Goal: Transaction & Acquisition: Obtain resource

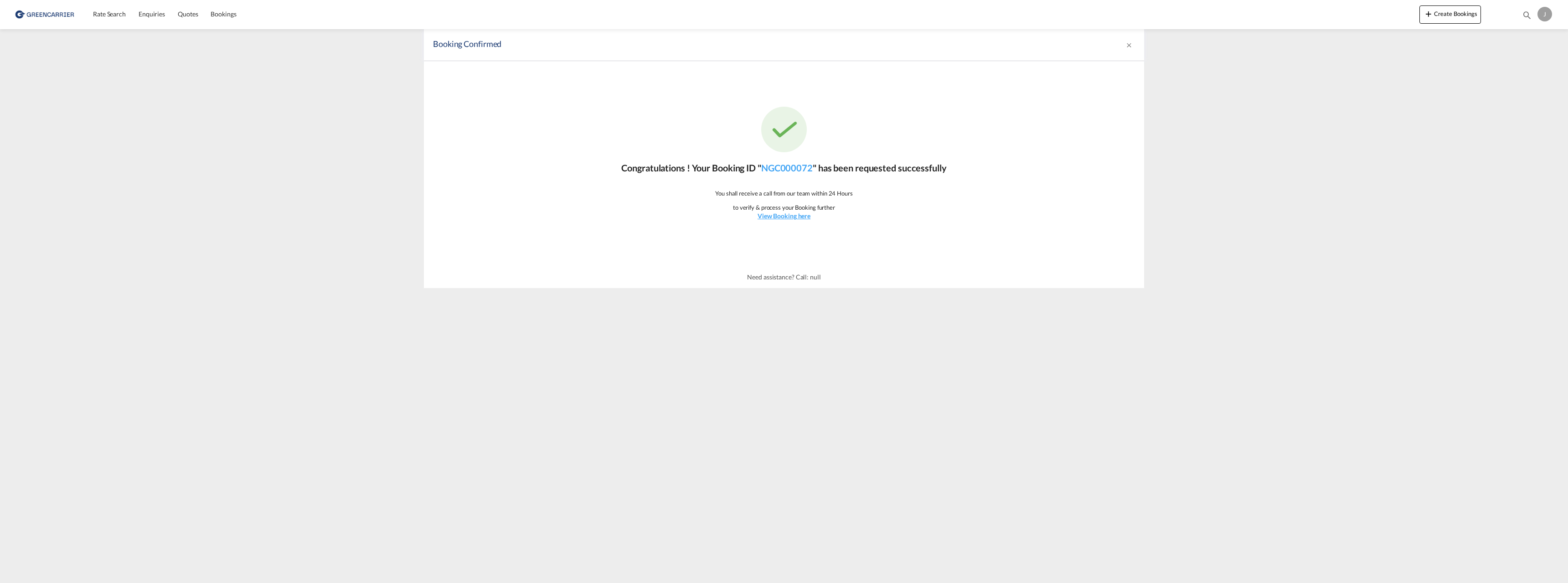
click at [63, 15] on img at bounding box center [44, 15] width 61 height 21
click at [796, 168] on link "NGC000072" at bounding box center [787, 168] width 52 height 11
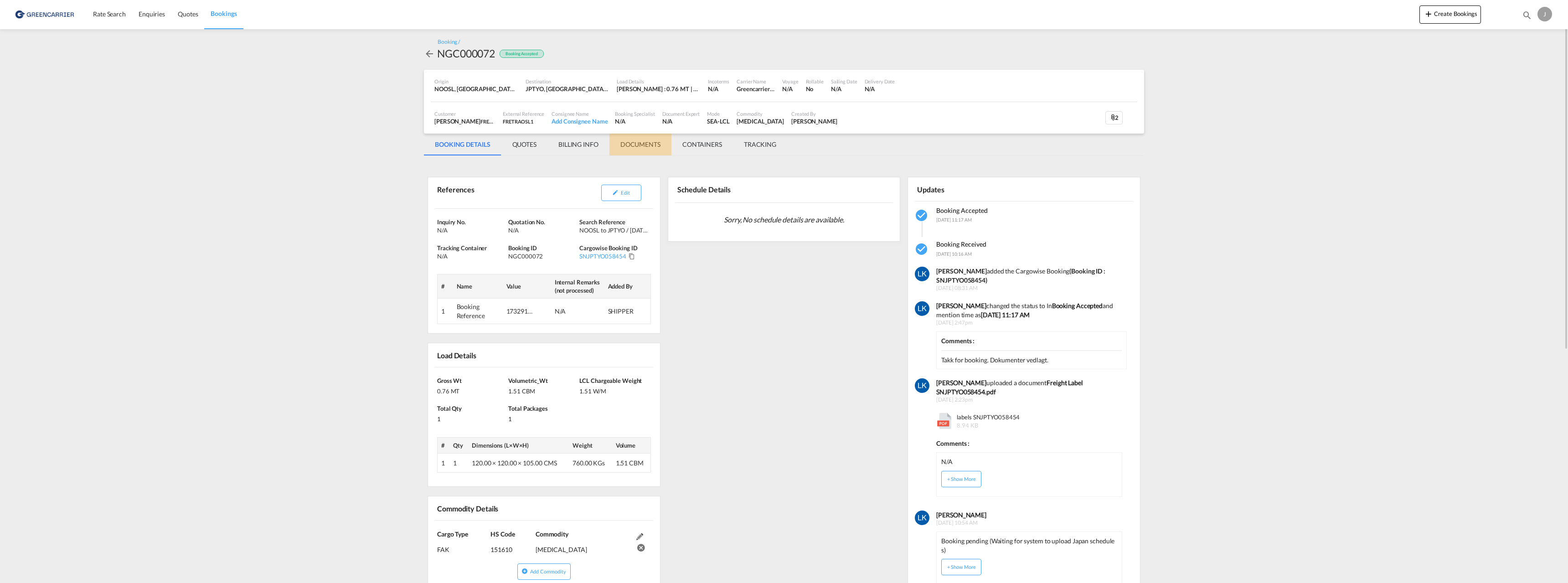
click at [642, 141] on md-tab-item "DOCUMENTS" at bounding box center [640, 144] width 62 height 22
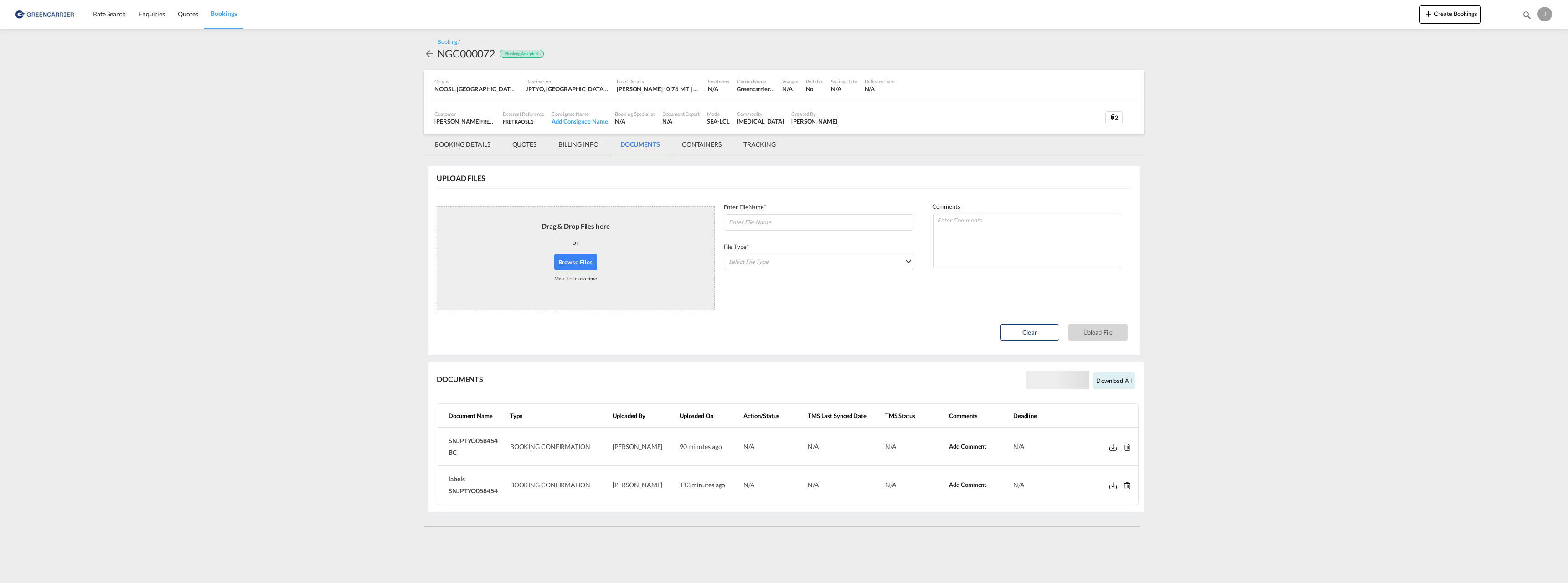
click at [485, 439] on span "SNJPTYO058454 BC" at bounding box center [473, 446] width 49 height 19
copy span "SNJPTYO058454"
click at [461, 451] on td "SNJPTYO058454 BC" at bounding box center [472, 446] width 69 height 38
drag, startPoint x: 458, startPoint y: 452, endPoint x: 447, endPoint y: 439, distance: 17.0
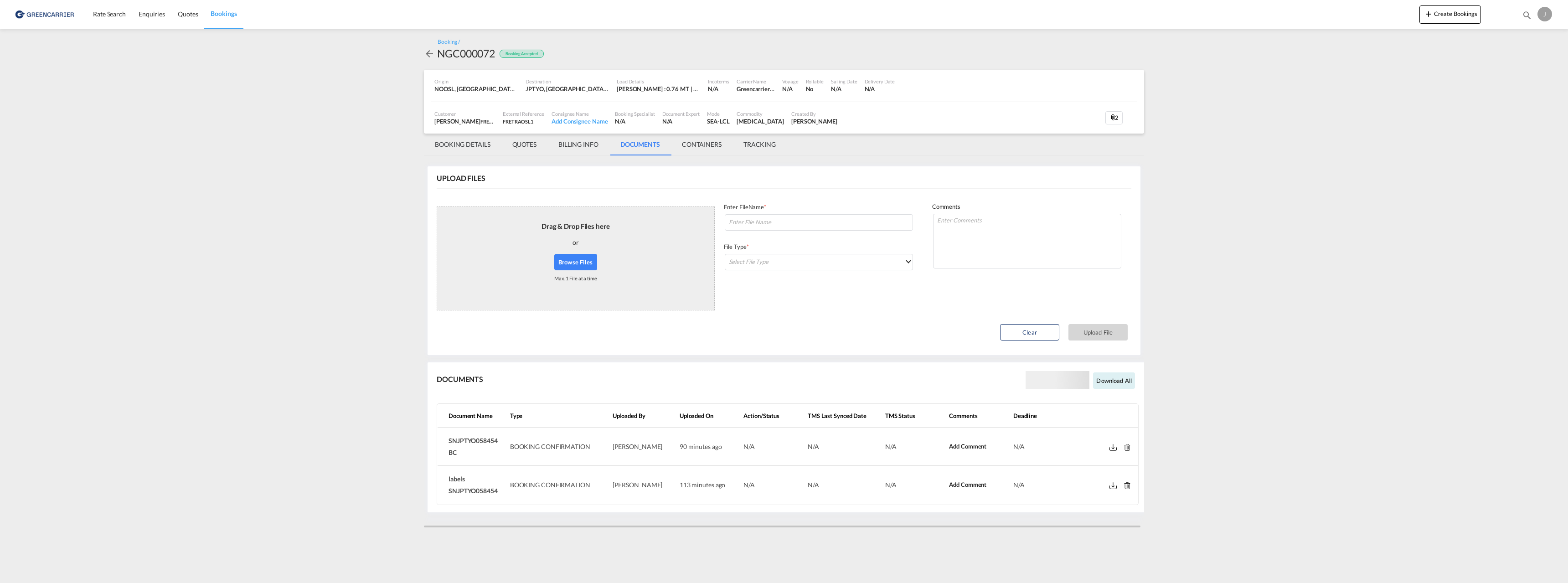
click at [447, 439] on td "SNJPTYO058454 BC" at bounding box center [472, 446] width 69 height 38
copy span "SNJPTYO058454 BC"
click at [1111, 447] on md-icon at bounding box center [1113, 447] width 7 height 7
click at [1111, 487] on md-icon at bounding box center [1113, 485] width 7 height 7
drag, startPoint x: 497, startPoint y: 489, endPoint x: 444, endPoint y: 482, distance: 53.5
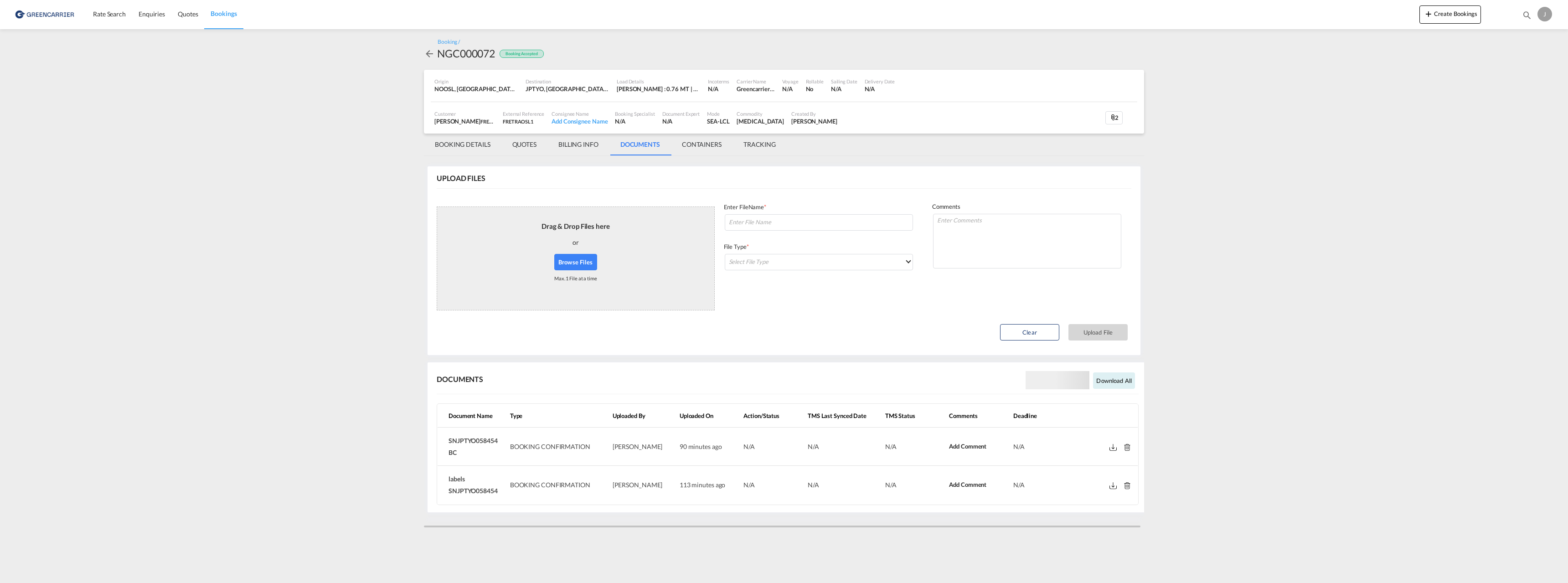
click at [444, 481] on td "labels SNJPTYO058454" at bounding box center [472, 484] width 69 height 38
copy span "labels SNJPTYO058454"
